Goal: Register for event/course

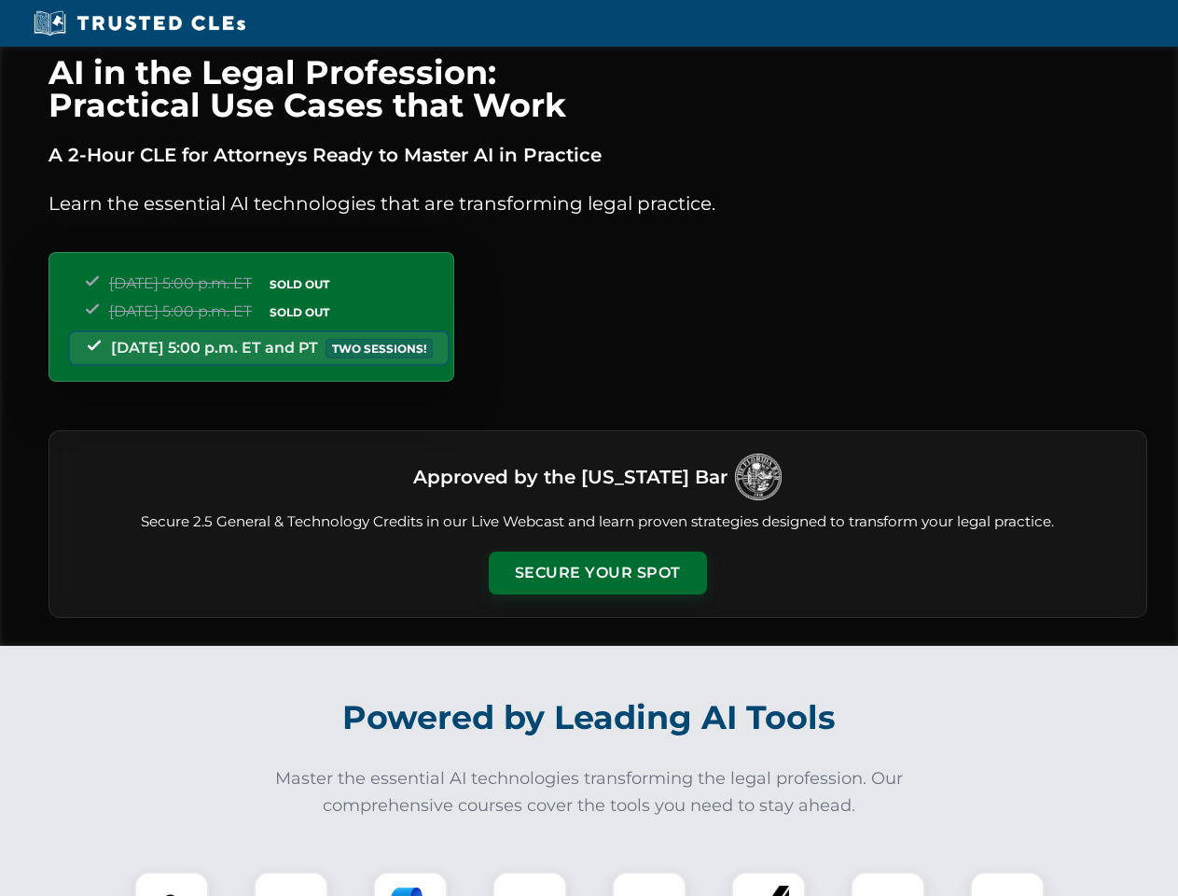
click at [597, 573] on button "Secure Your Spot" at bounding box center [598, 572] width 218 height 43
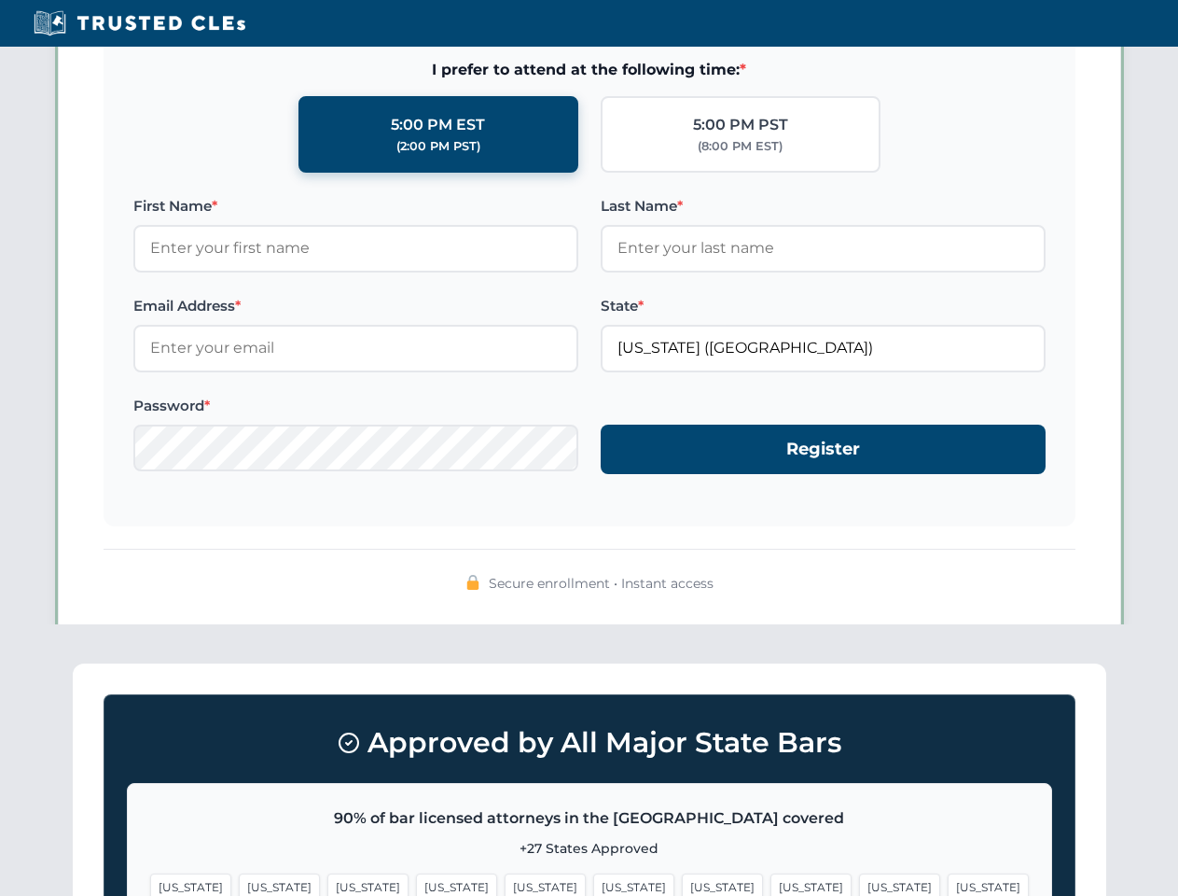
click at [682, 884] on span "[US_STATE]" at bounding box center [722, 886] width 81 height 27
click at [859, 884] on span "[US_STATE]" at bounding box center [899, 886] width 81 height 27
